Goal: Find specific page/section

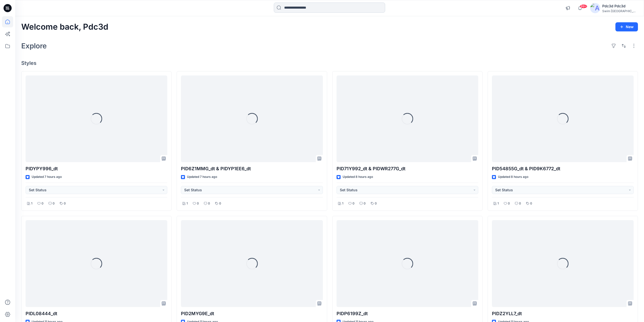
drag, startPoint x: 0, startPoint y: 0, endPoint x: 311, endPoint y: 8, distance: 310.7
click at [311, 8] on input at bounding box center [329, 8] width 111 height 10
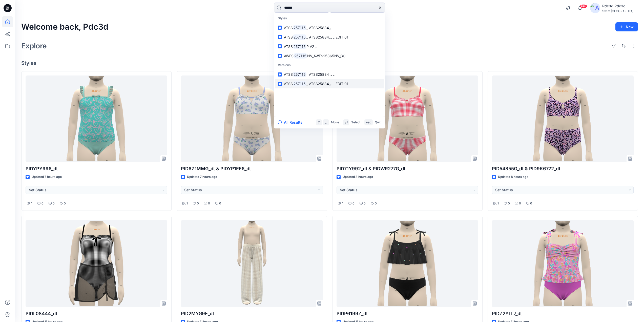
type input "******"
click at [321, 86] on p "ATSS 257115 _ ATSS25884_JL EDIT 01" at bounding box center [316, 83] width 65 height 5
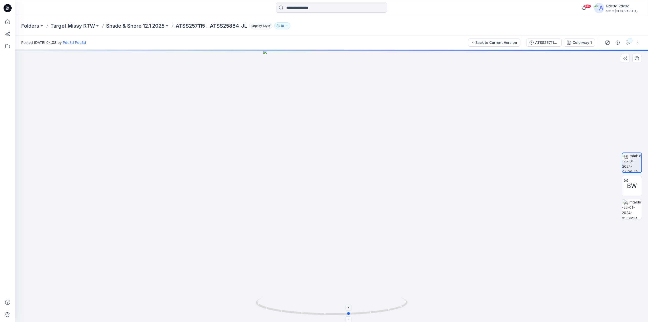
drag, startPoint x: 376, startPoint y: 315, endPoint x: 393, endPoint y: 315, distance: 17.7
click at [393, 315] on icon at bounding box center [332, 306] width 153 height 19
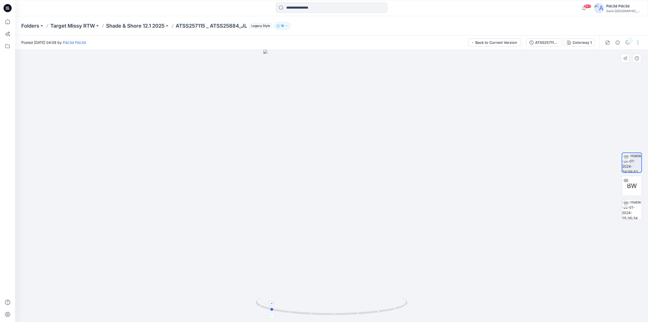
drag, startPoint x: 364, startPoint y: 313, endPoint x: 285, endPoint y: 302, distance: 79.7
click at [285, 302] on icon at bounding box center [332, 306] width 153 height 19
